Goal: Navigation & Orientation: Understand site structure

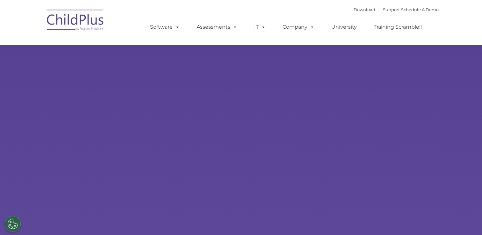
select select "MEDIUM"
type input ""
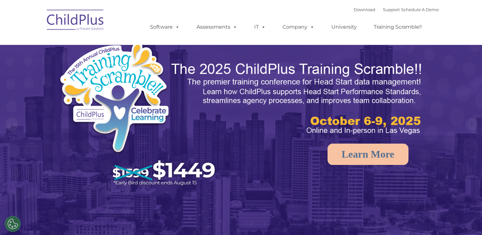
select select "MEDIUM"
